Goal: Find specific page/section: Find specific page/section

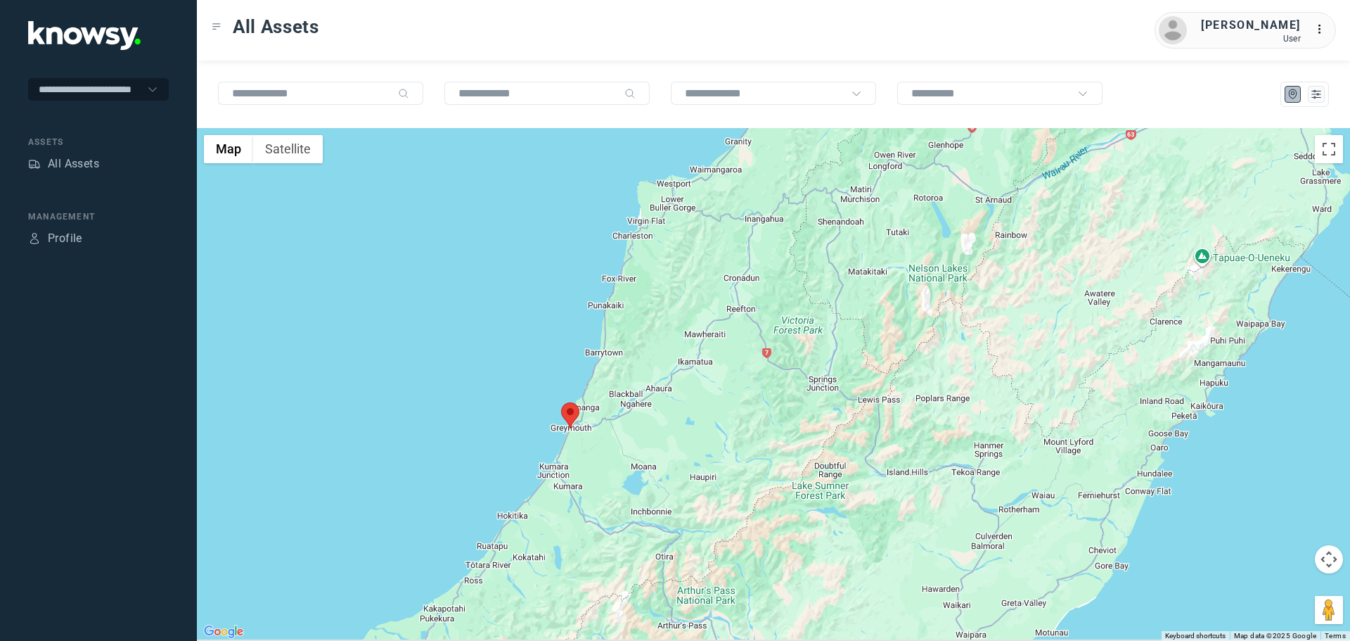
drag, startPoint x: 556, startPoint y: 583, endPoint x: 622, endPoint y: 418, distance: 178.0
click at [622, 418] on div at bounding box center [773, 384] width 1153 height 513
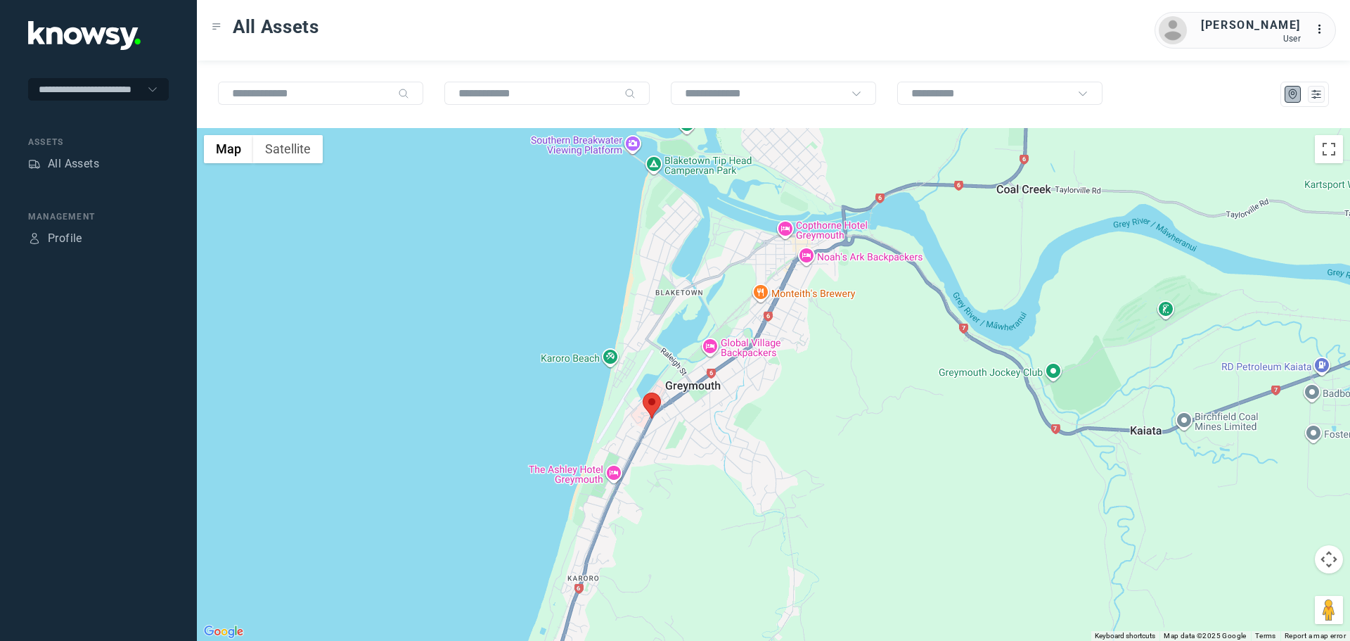
click at [643, 392] on area at bounding box center [643, 392] width 0 height 0
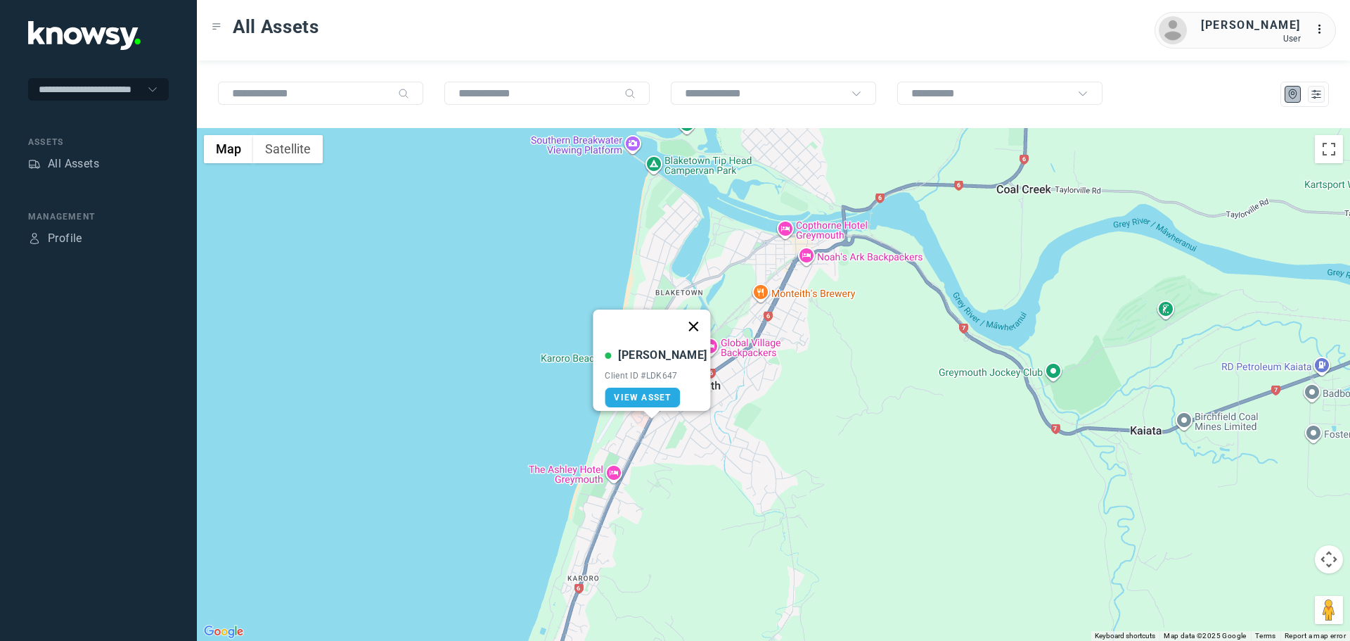
click at [687, 316] on button "Close" at bounding box center [694, 326] width 34 height 34
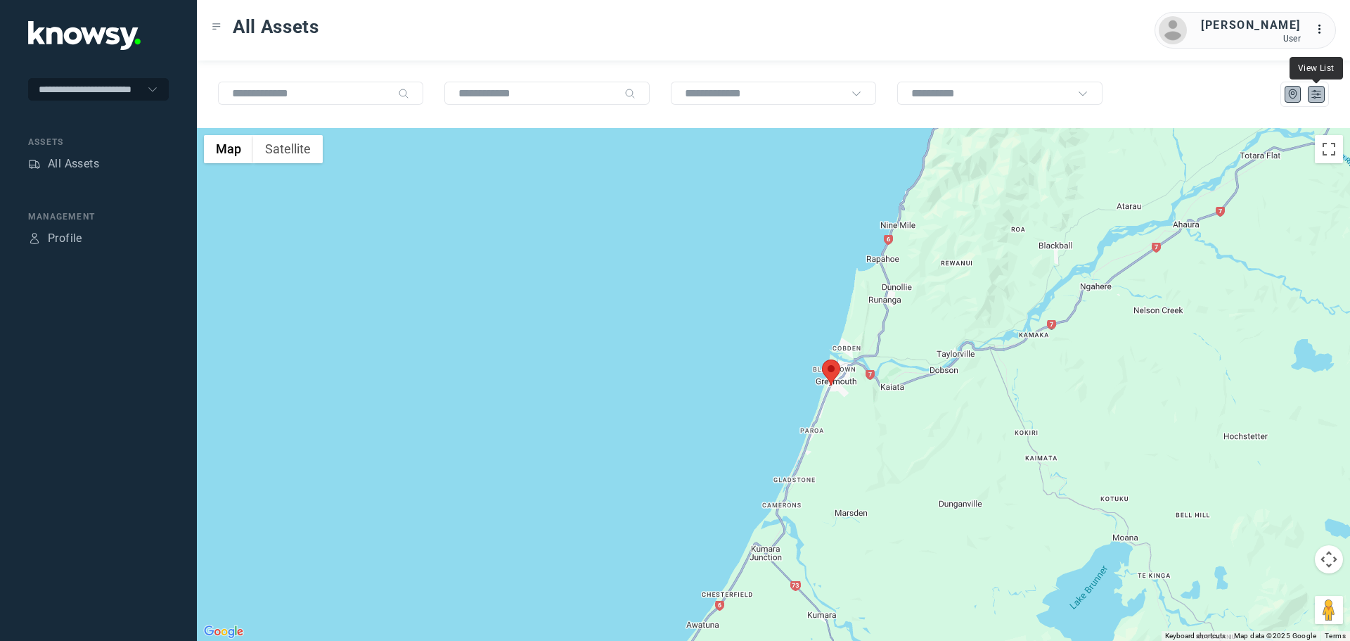
click at [1319, 94] on icon "List" at bounding box center [1316, 94] width 13 height 13
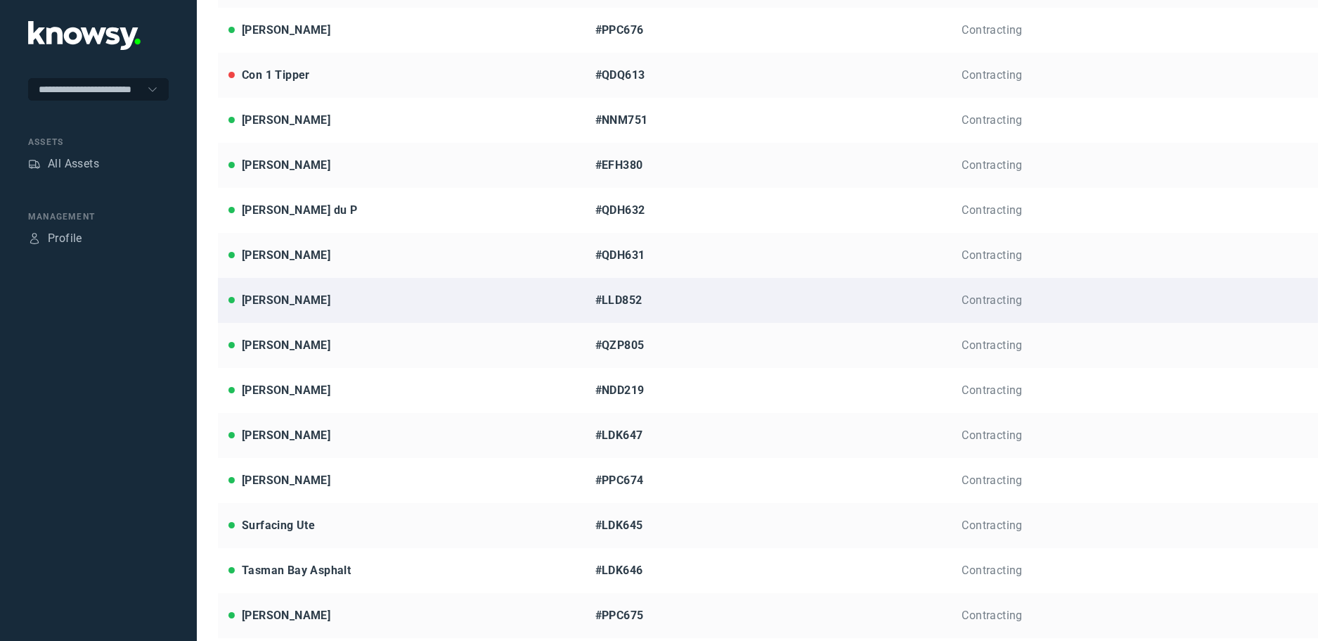
scroll to position [314, 0]
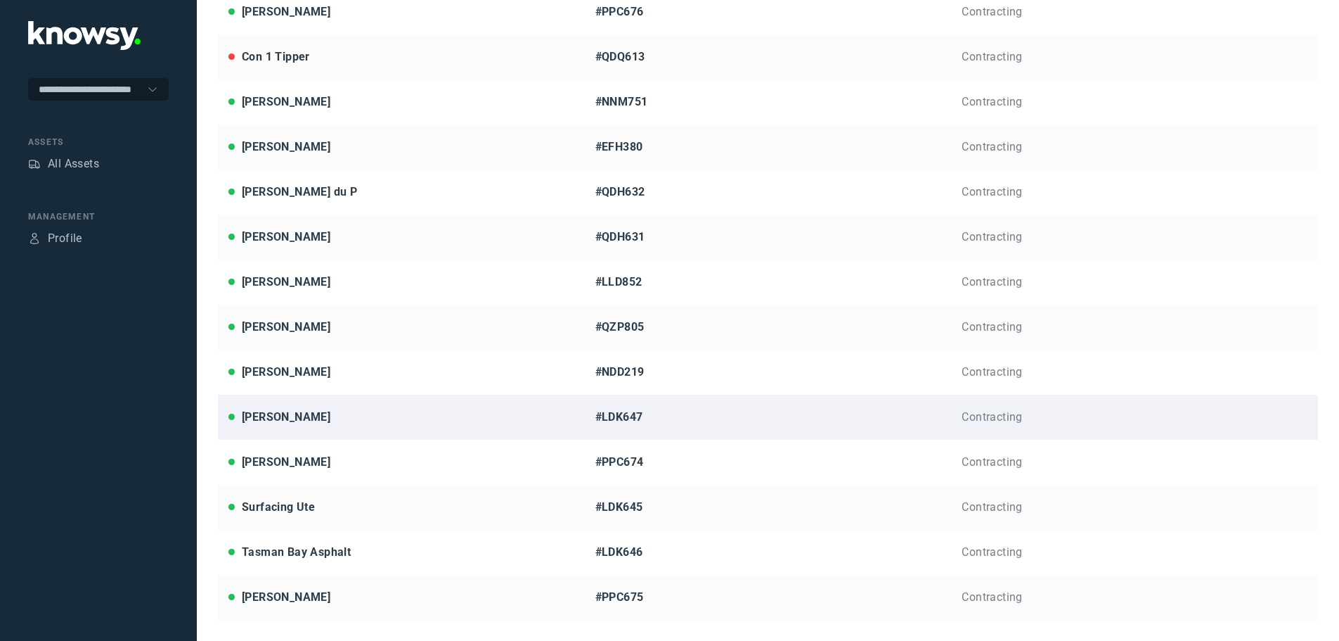
click at [277, 413] on div "[PERSON_NAME]" at bounding box center [286, 417] width 89 height 17
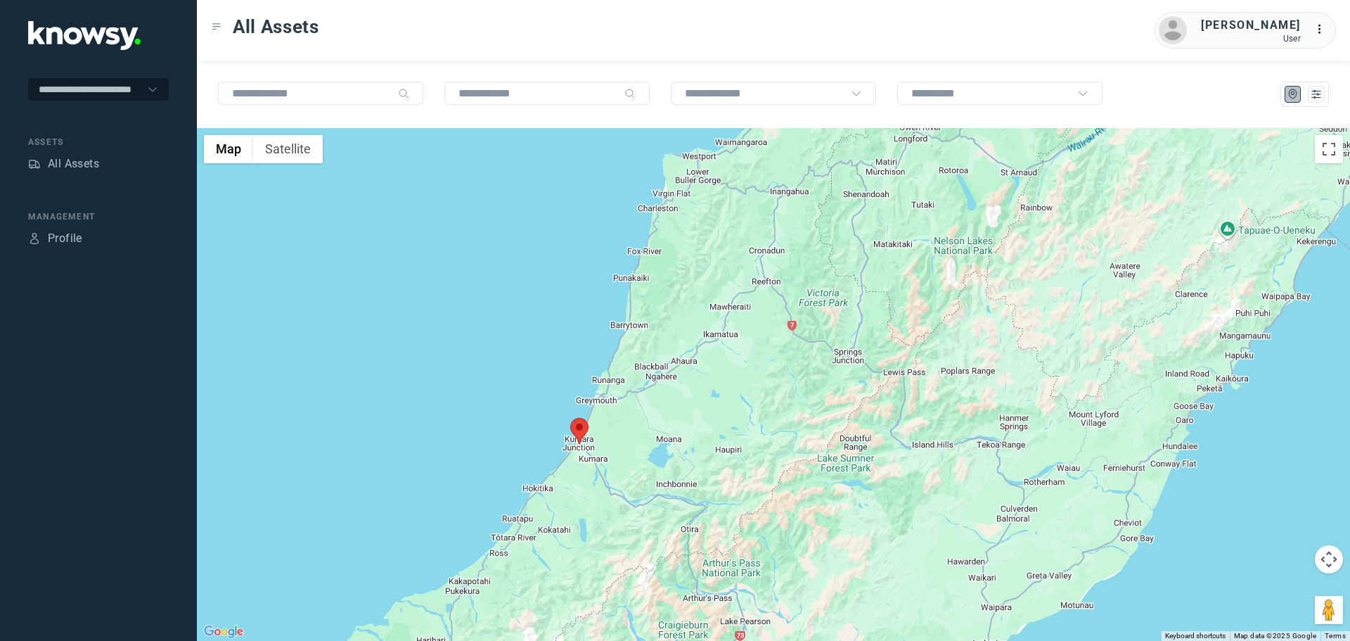
drag, startPoint x: 693, startPoint y: 534, endPoint x: 778, endPoint y: 362, distance: 191.8
click at [778, 363] on div at bounding box center [773, 384] width 1153 height 513
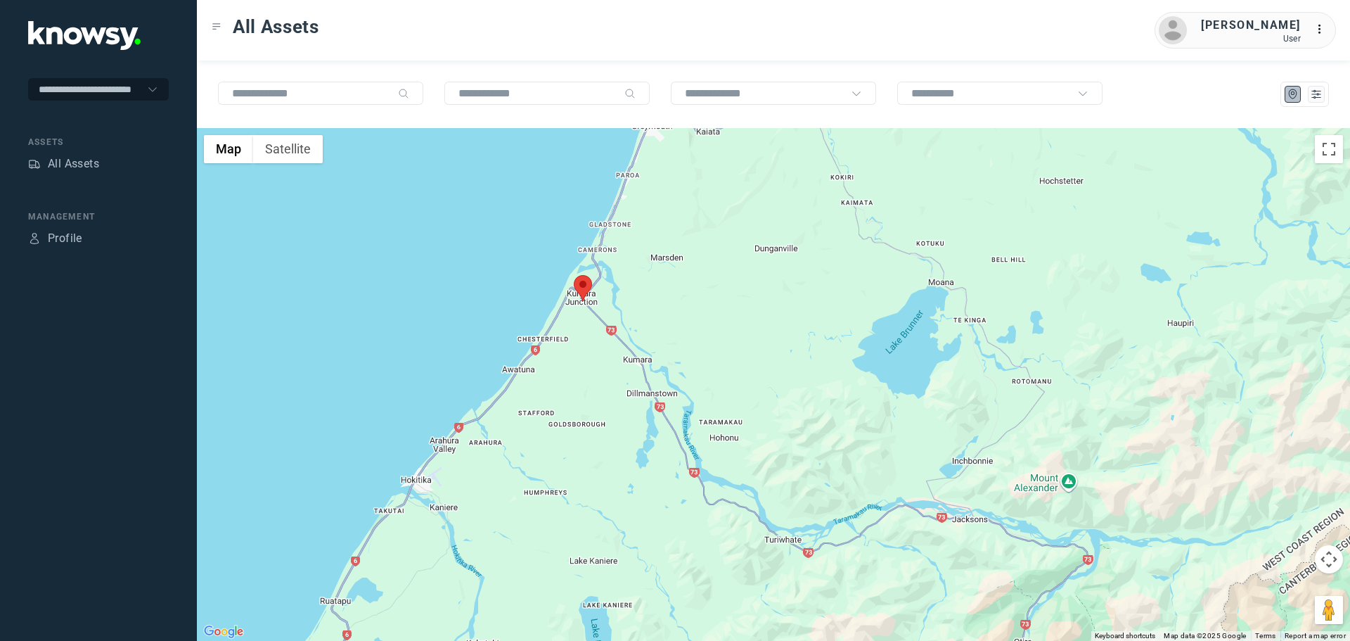
drag, startPoint x: 610, startPoint y: 413, endPoint x: 694, endPoint y: 339, distance: 112.6
click at [694, 339] on div at bounding box center [773, 384] width 1153 height 513
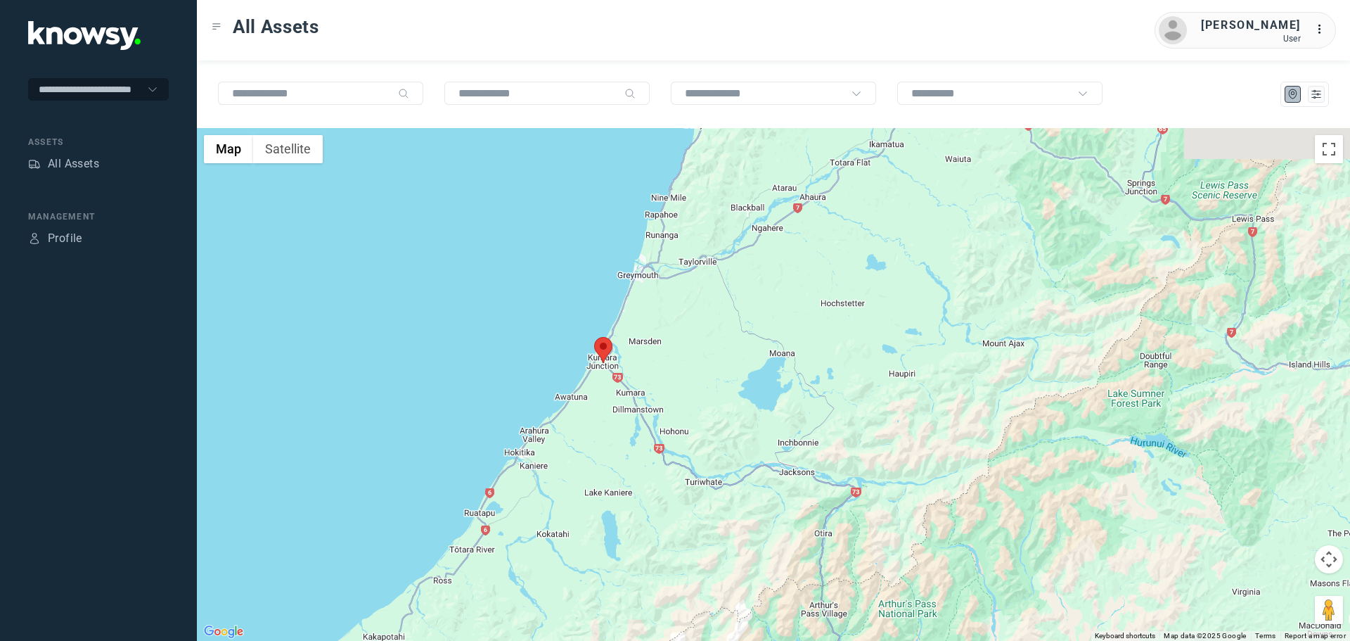
drag, startPoint x: 953, startPoint y: 315, endPoint x: 741, endPoint y: 416, distance: 234.3
click at [751, 414] on div at bounding box center [773, 384] width 1153 height 513
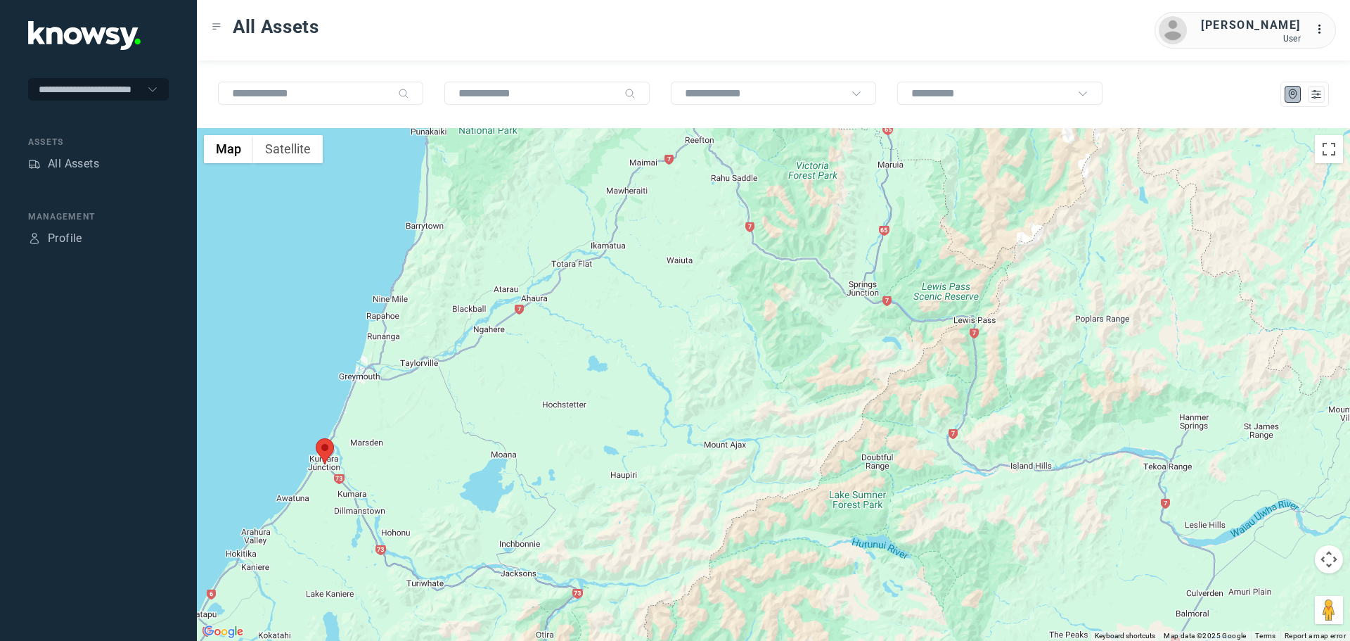
drag, startPoint x: 854, startPoint y: 276, endPoint x: 797, endPoint y: 453, distance: 186.3
click at [798, 449] on div at bounding box center [773, 384] width 1153 height 513
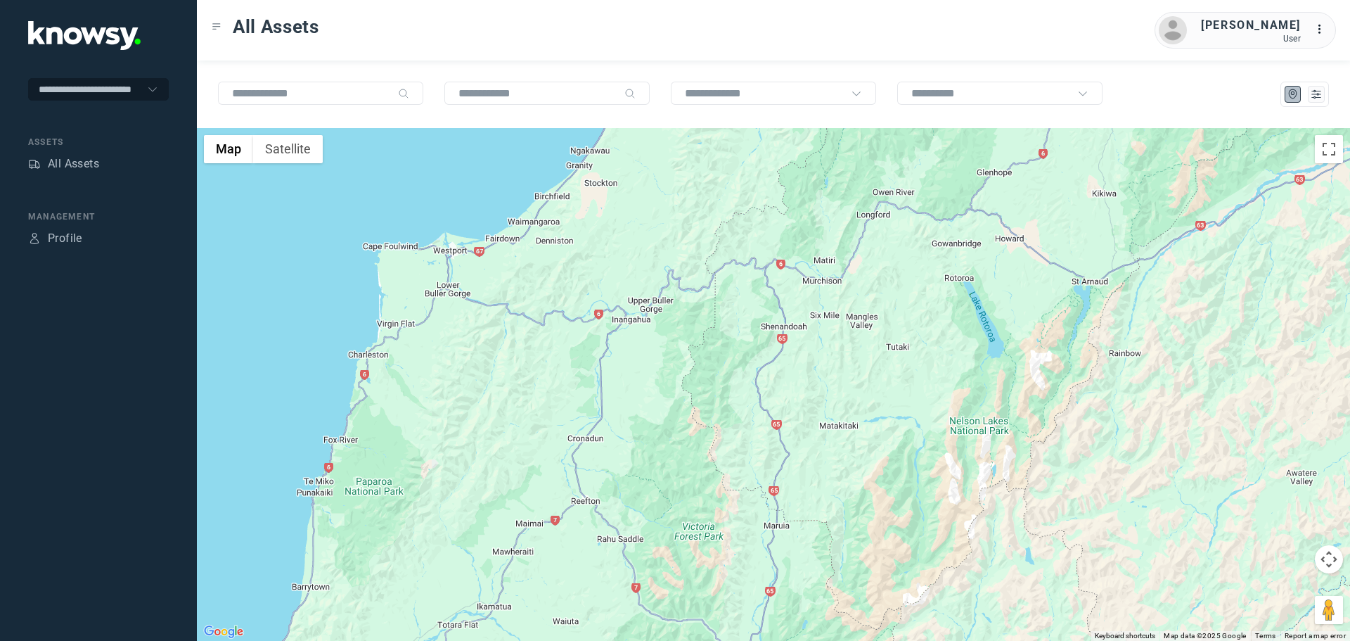
drag, startPoint x: 849, startPoint y: 314, endPoint x: 813, endPoint y: 482, distance: 172.0
click at [814, 481] on div at bounding box center [773, 384] width 1153 height 513
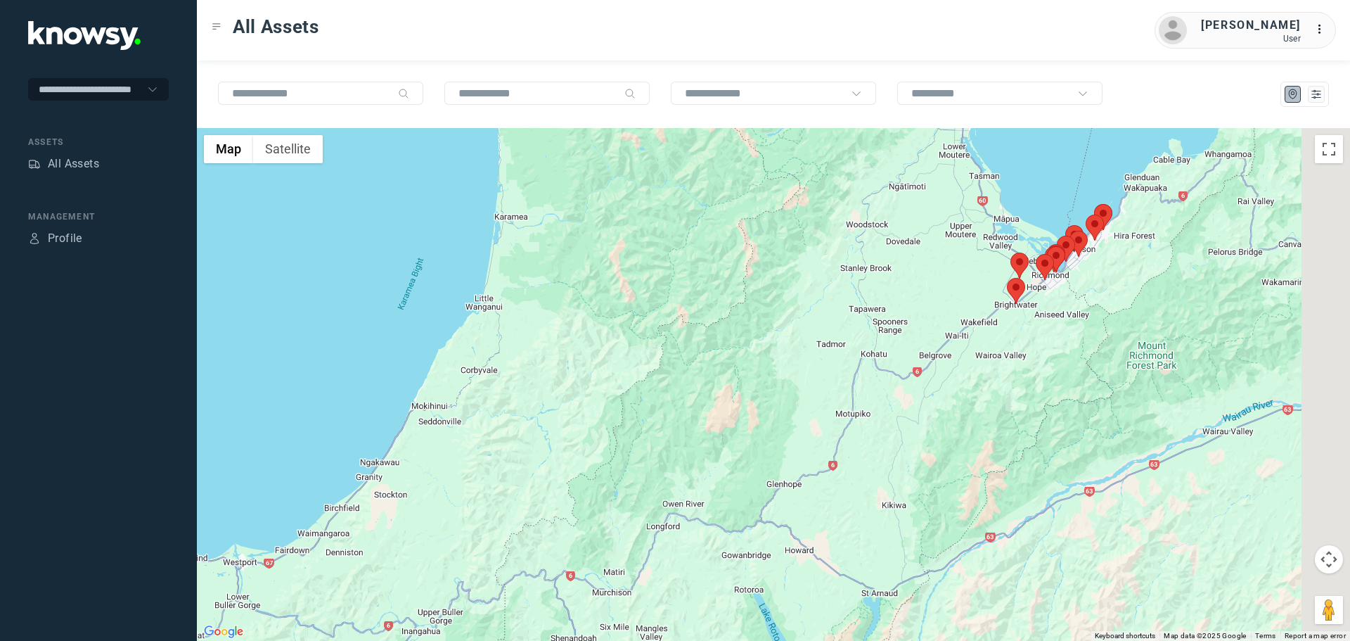
drag, startPoint x: 1069, startPoint y: 351, endPoint x: 827, endPoint y: 377, distance: 244.0
click at [829, 377] on div at bounding box center [773, 384] width 1153 height 513
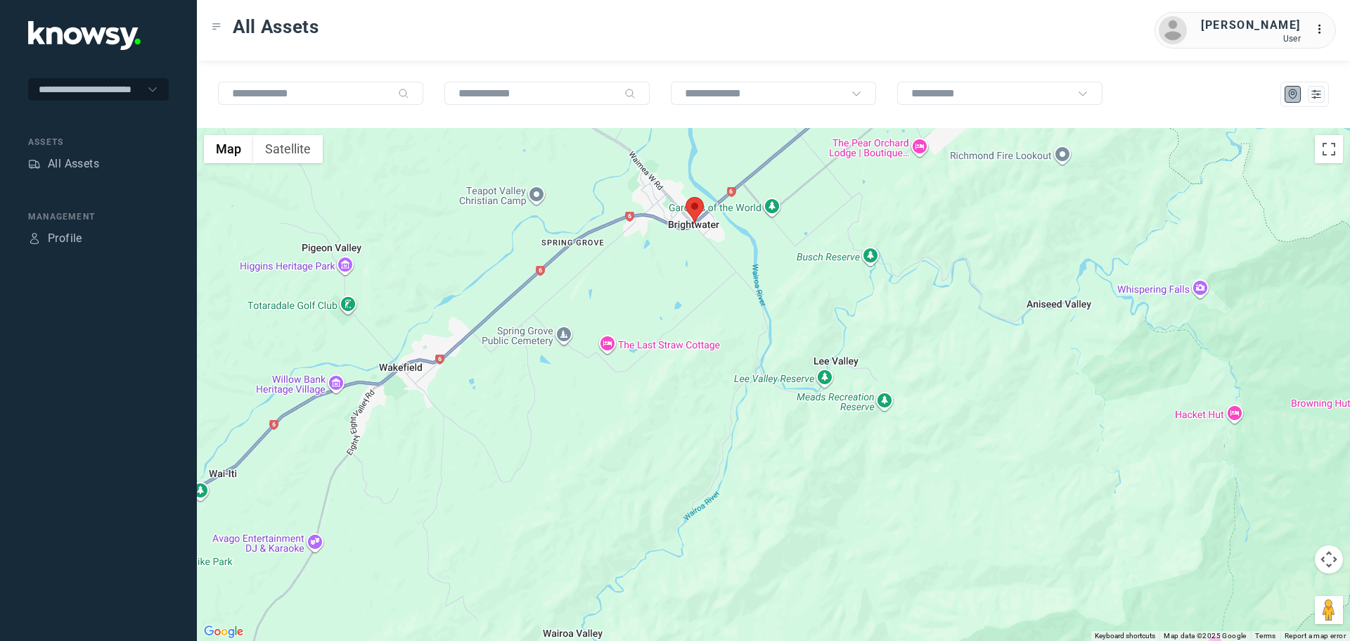
click at [686, 197] on area at bounding box center [686, 197] width 0 height 0
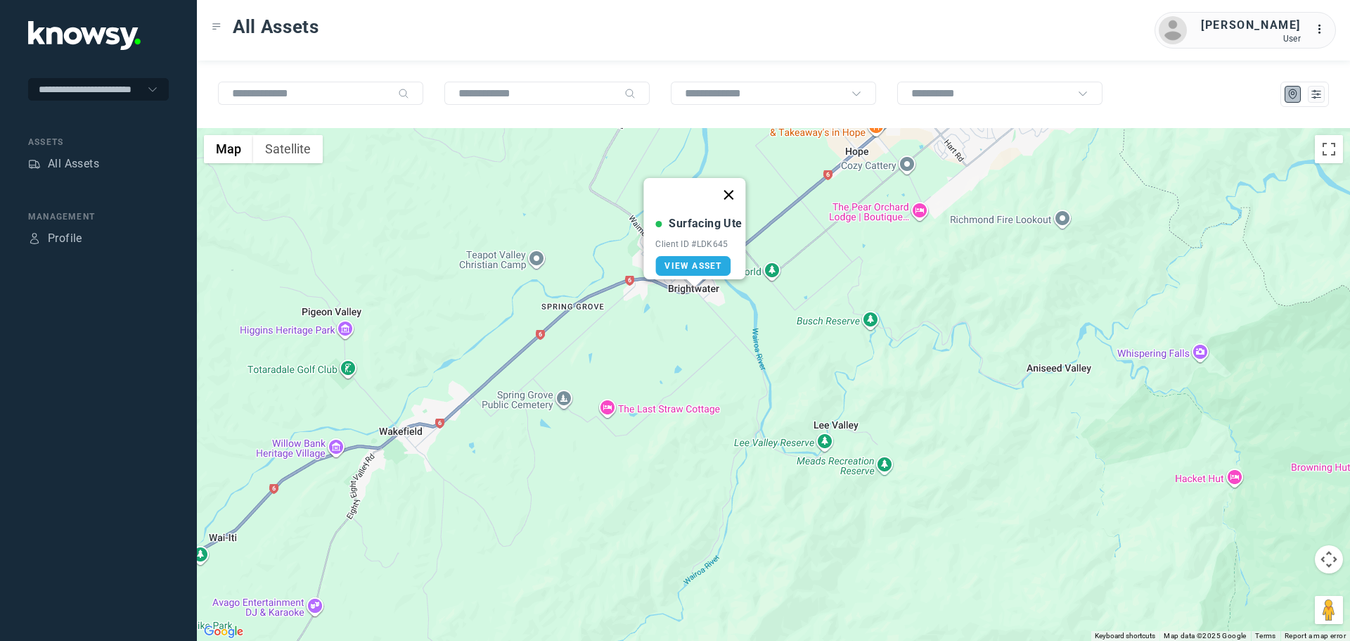
click at [734, 186] on button "Close" at bounding box center [729, 195] width 34 height 34
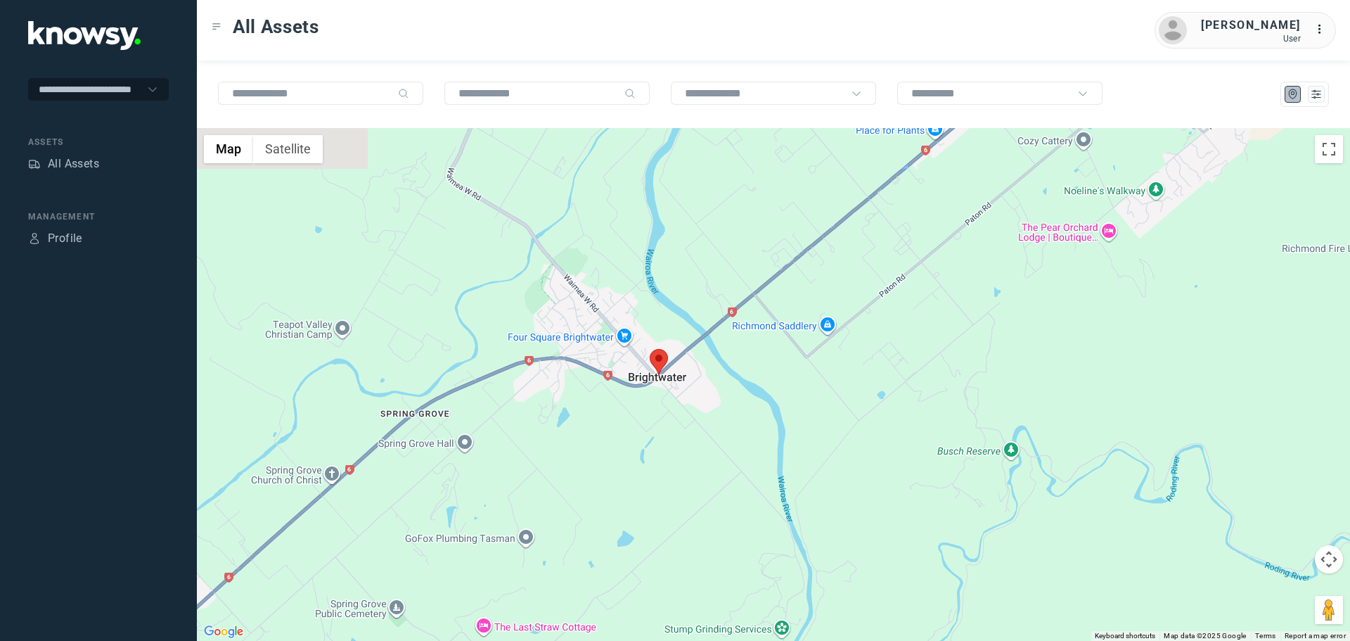
drag, startPoint x: 762, startPoint y: 292, endPoint x: 847, endPoint y: 465, distance: 193.1
click at [847, 465] on div at bounding box center [773, 384] width 1153 height 513
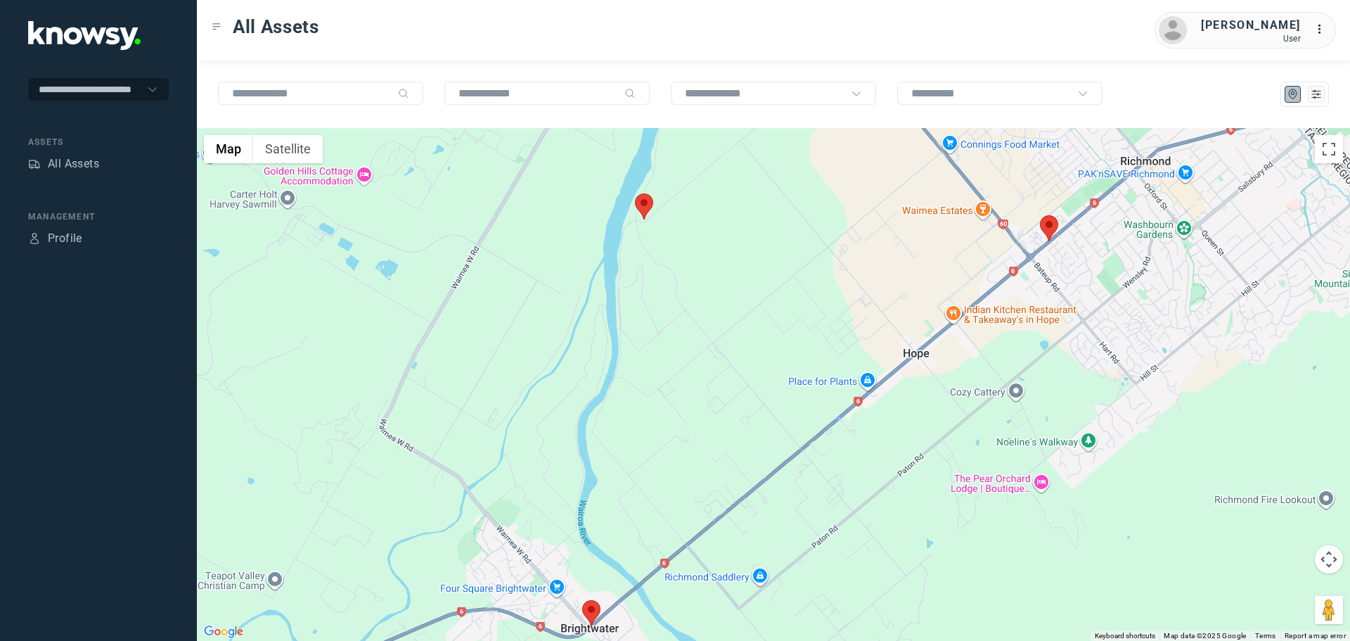
drag, startPoint x: 823, startPoint y: 277, endPoint x: 649, endPoint y: 459, distance: 252.1
click at [659, 453] on div at bounding box center [773, 384] width 1153 height 513
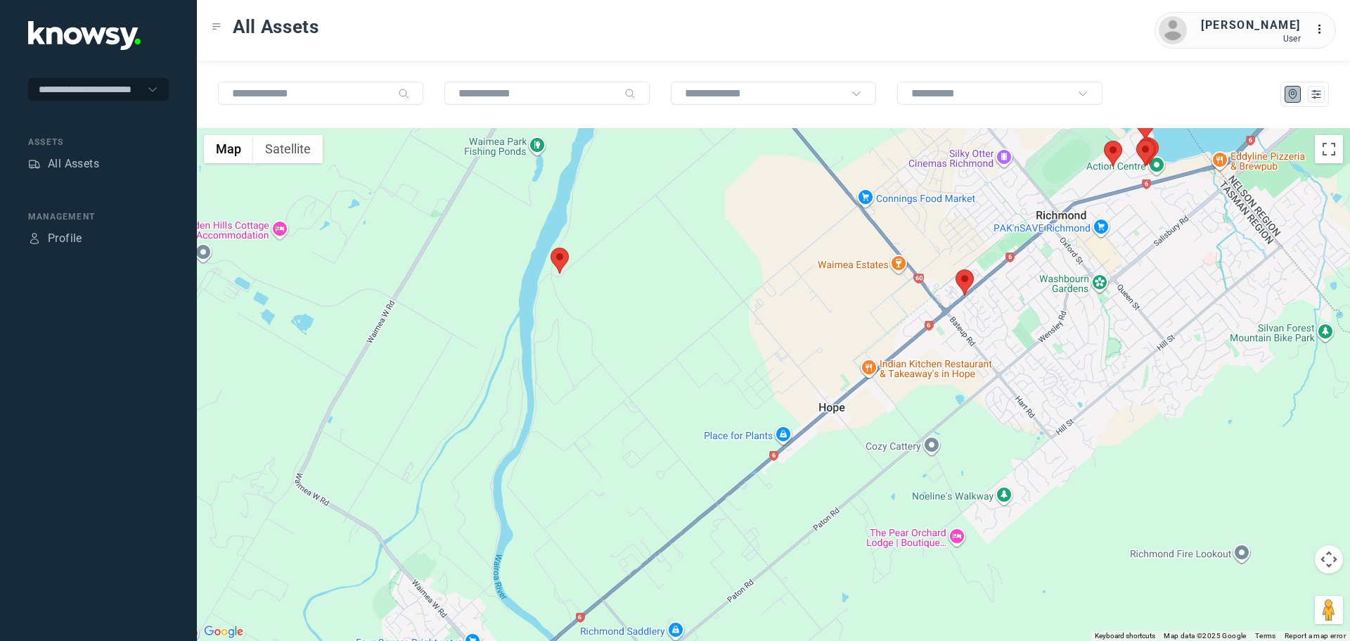
click at [956, 269] on area at bounding box center [956, 269] width 0 height 0
click at [1003, 193] on button "Close" at bounding box center [997, 203] width 34 height 34
click at [551, 248] on area at bounding box center [551, 248] width 0 height 0
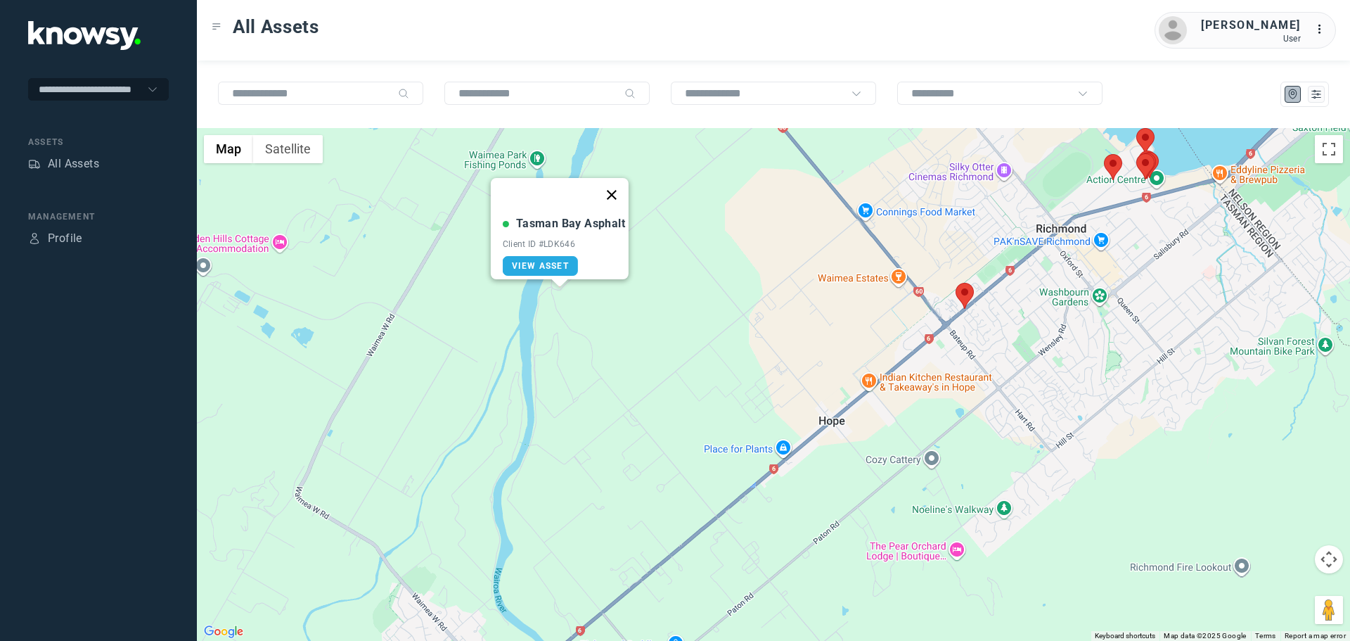
click at [621, 184] on button "Close" at bounding box center [612, 195] width 34 height 34
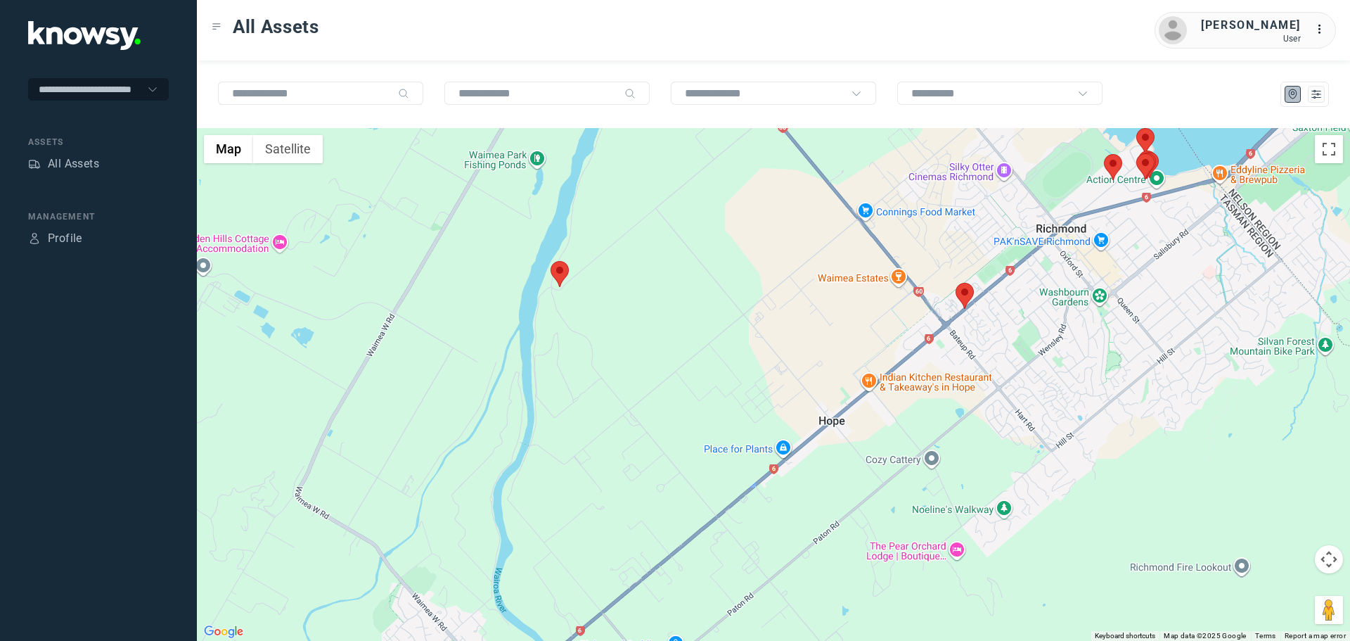
drag, startPoint x: 1039, startPoint y: 248, endPoint x: 946, endPoint y: 341, distance: 131.3
click at [947, 339] on div "To navigate, press the arrow keys." at bounding box center [773, 384] width 1153 height 513
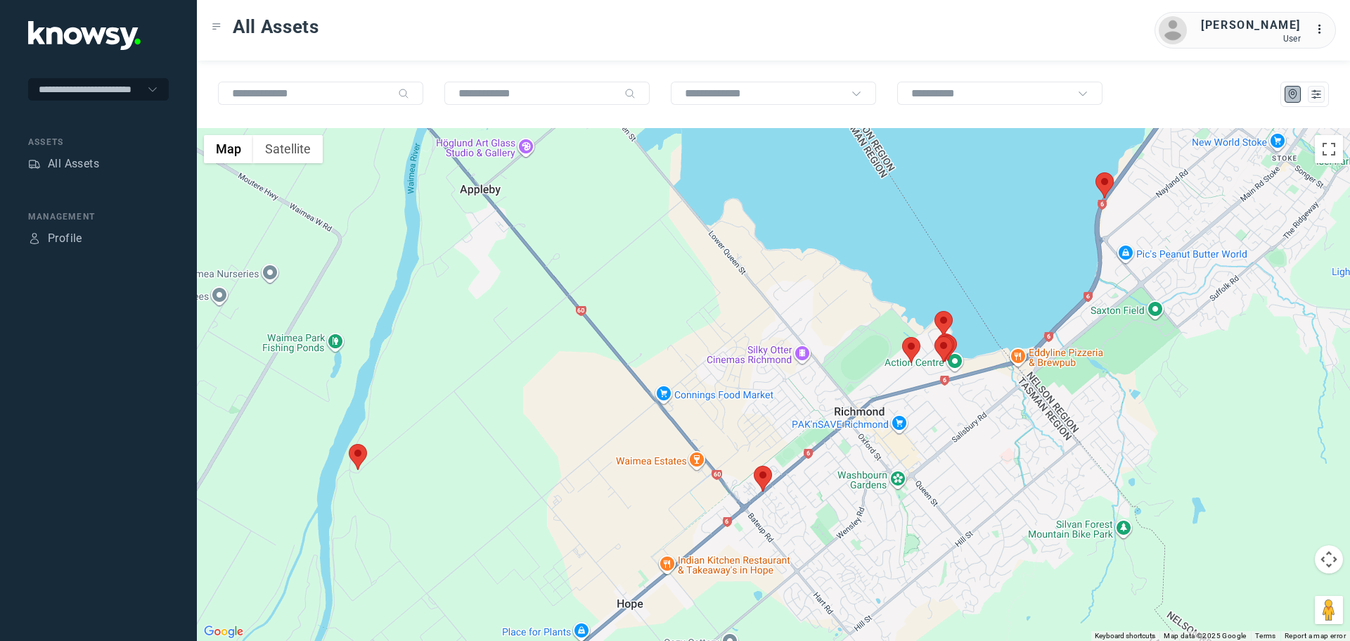
click at [1095, 172] on area at bounding box center [1095, 172] width 0 height 0
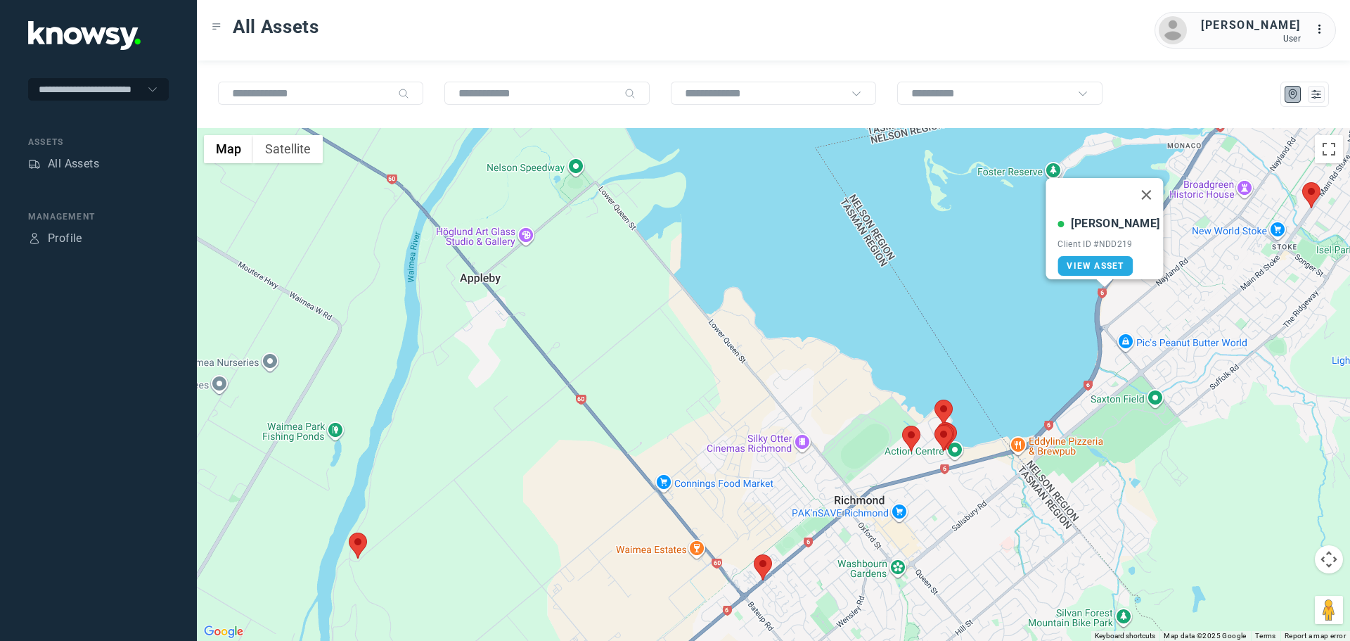
click at [902, 425] on area at bounding box center [902, 425] width 0 height 0
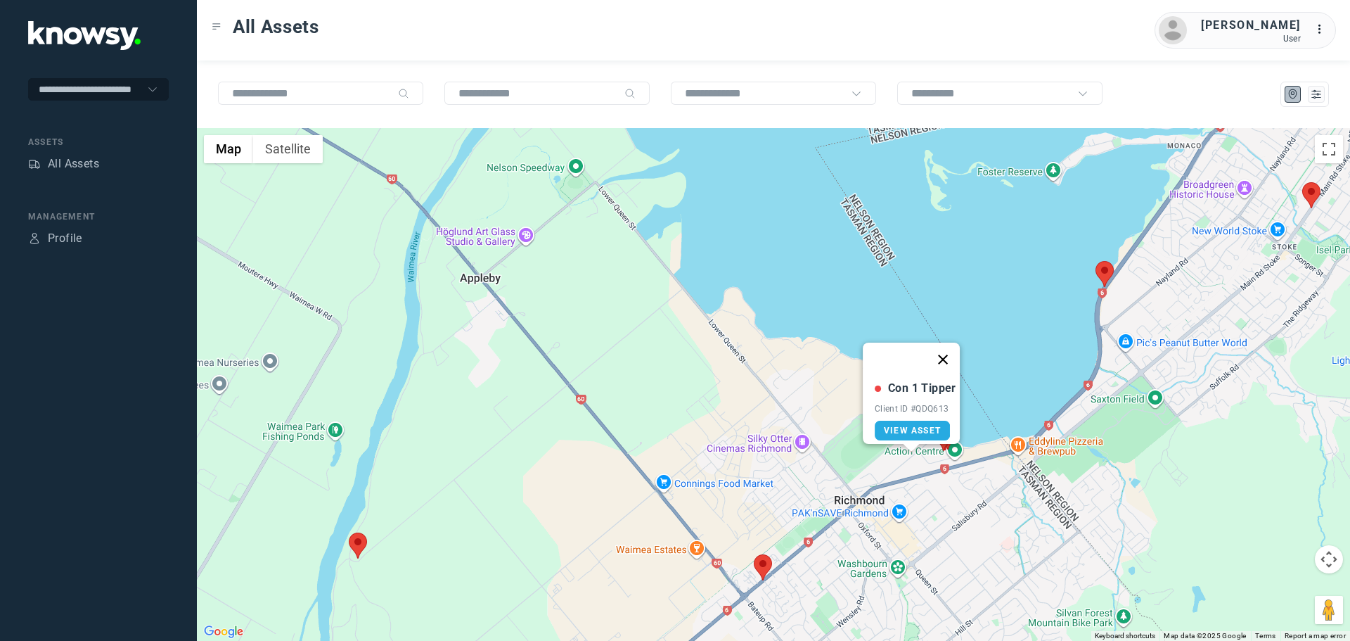
click at [949, 347] on button "Close" at bounding box center [943, 359] width 34 height 34
click at [1302, 182] on area at bounding box center [1302, 182] width 0 height 0
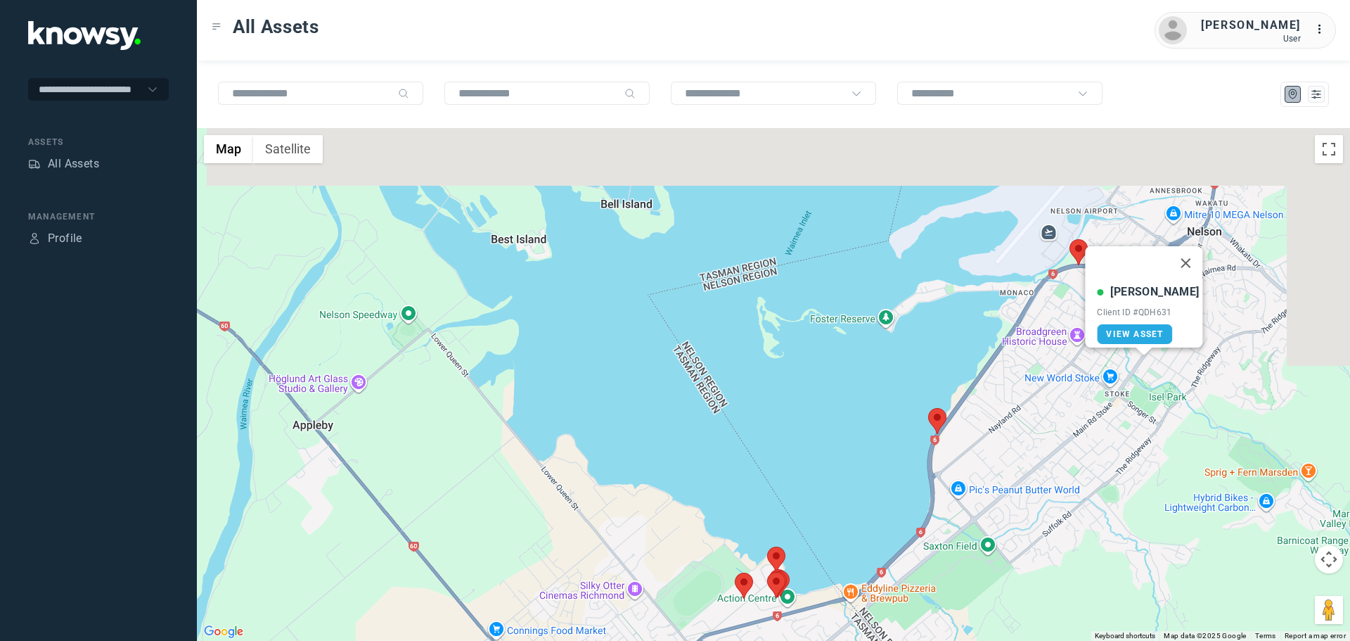
drag, startPoint x: 1262, startPoint y: 337, endPoint x: 1067, endPoint y: 448, distance: 224.8
click at [1067, 448] on div "Jason R Client ID #QDH631 View Asset" at bounding box center [773, 384] width 1153 height 513
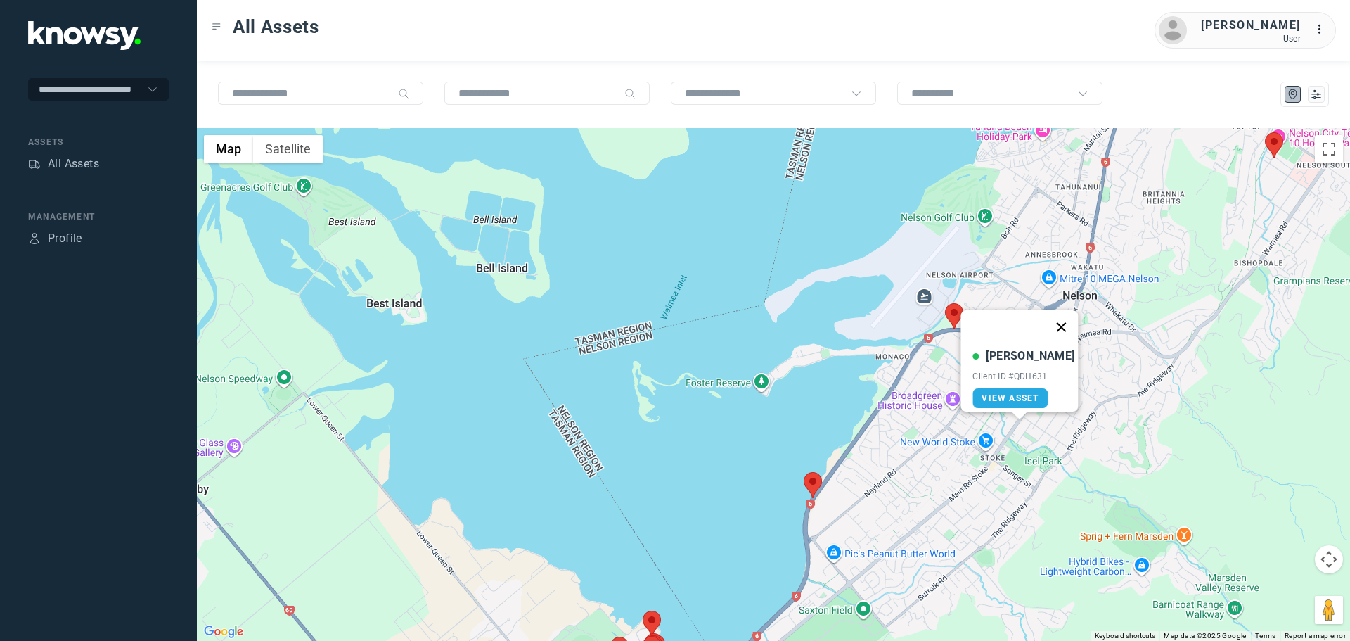
click at [1058, 319] on button "Close" at bounding box center [1062, 327] width 34 height 34
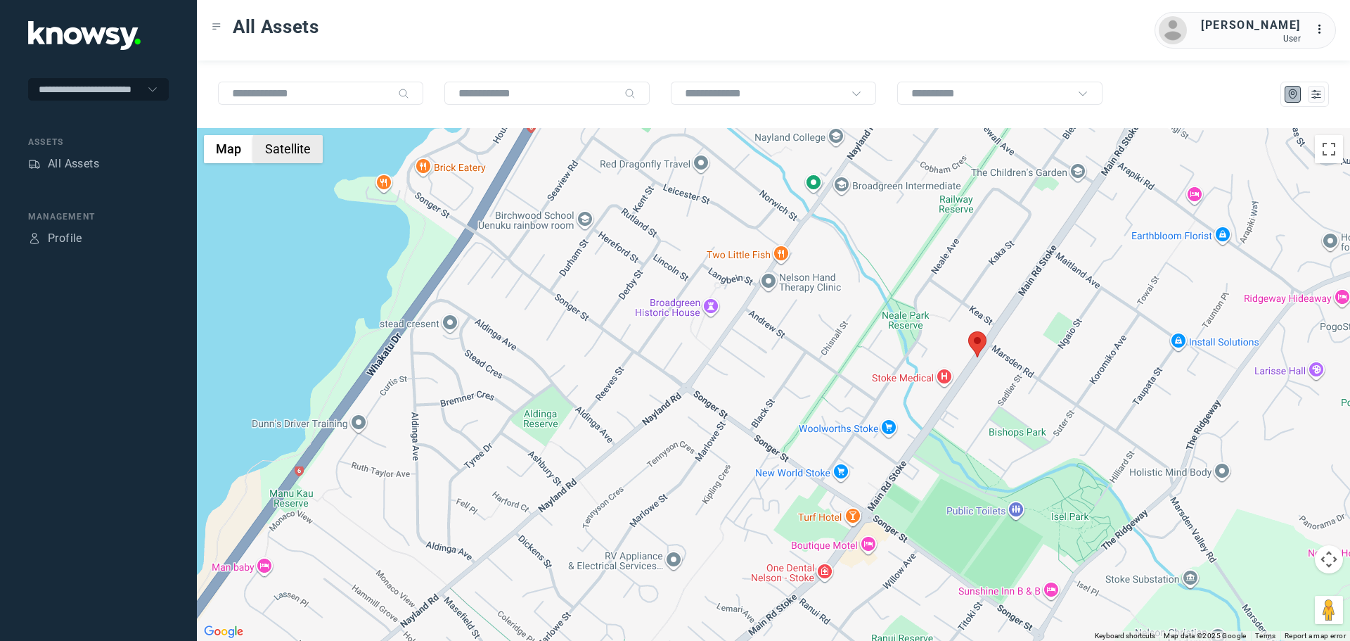
click at [291, 156] on button "Satellite" at bounding box center [288, 149] width 70 height 28
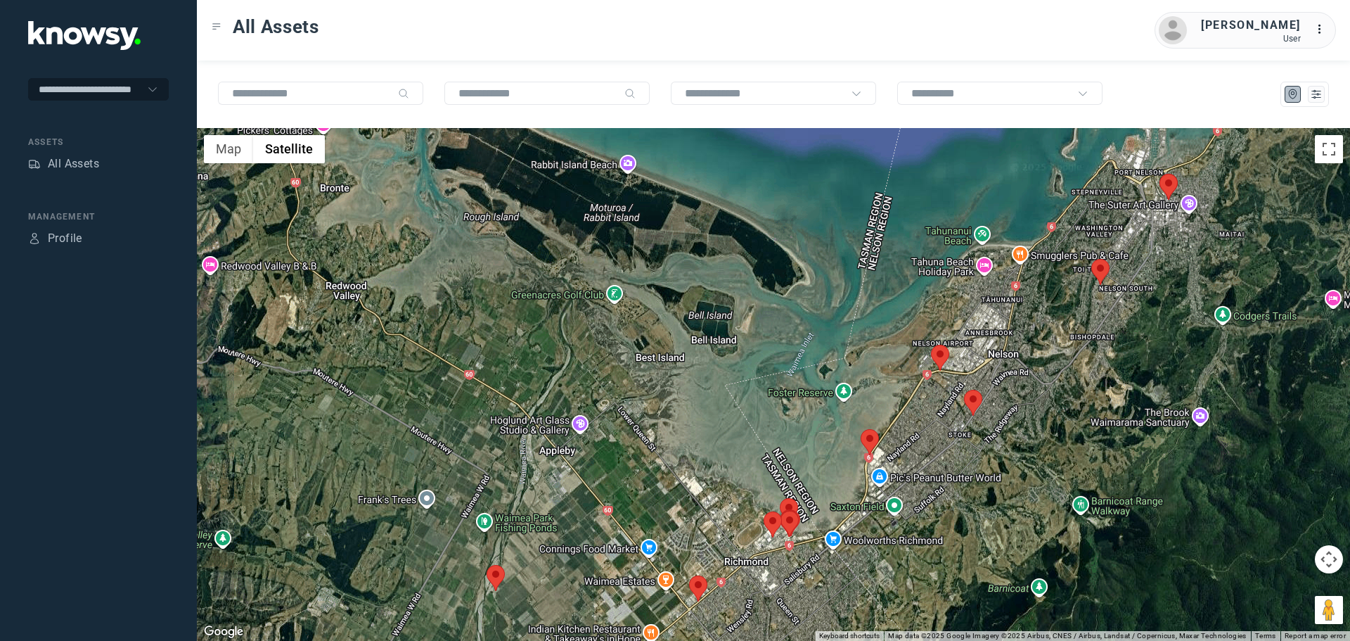
drag, startPoint x: 1019, startPoint y: 404, endPoint x: 949, endPoint y: 449, distance: 83.9
click at [955, 447] on div at bounding box center [773, 384] width 1153 height 513
